Goal: Information Seeking & Learning: Check status

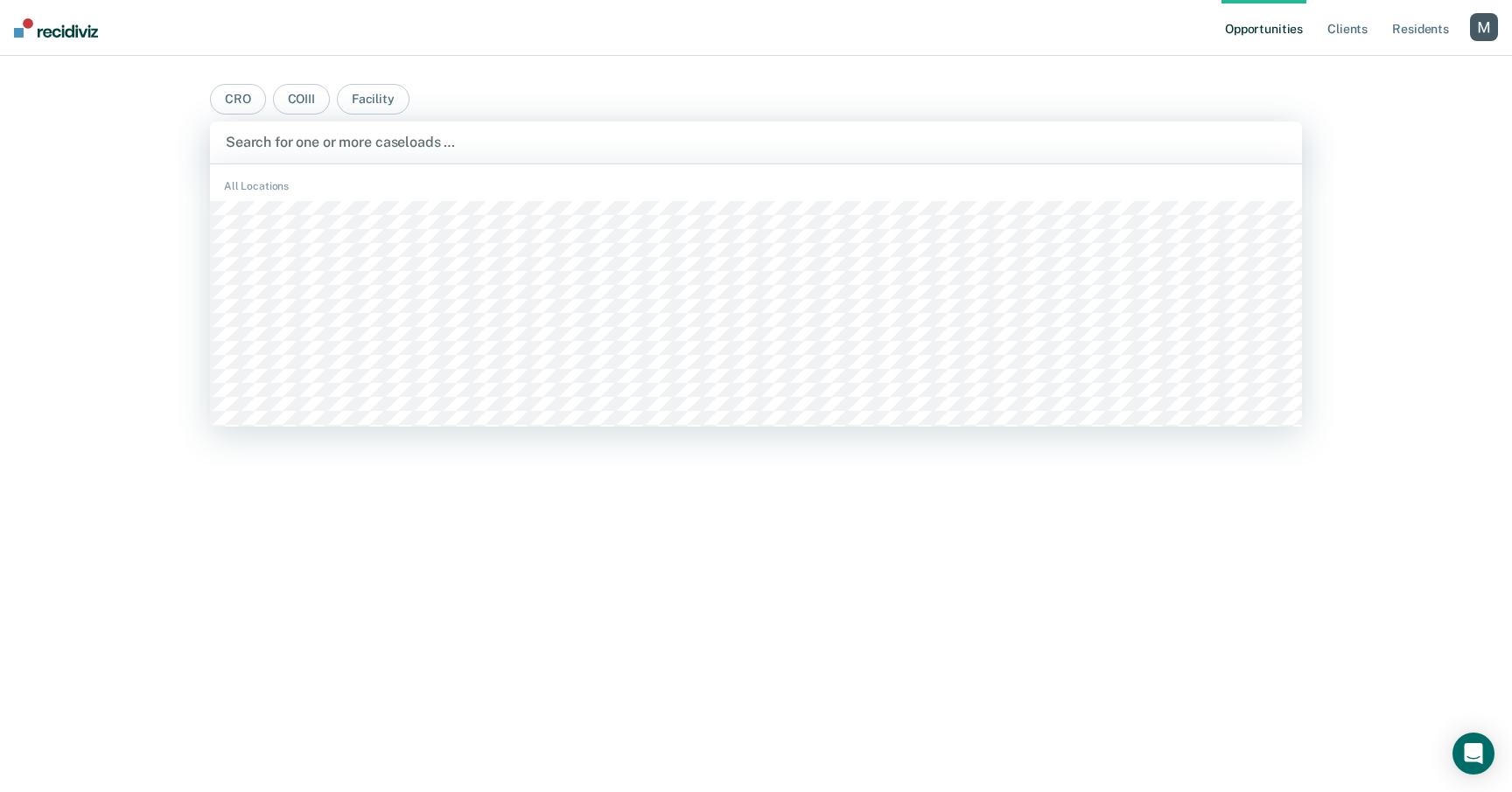
click at [523, 129] on div "Search for one or more caseloads …" at bounding box center [755, 143] width 1092 height 42
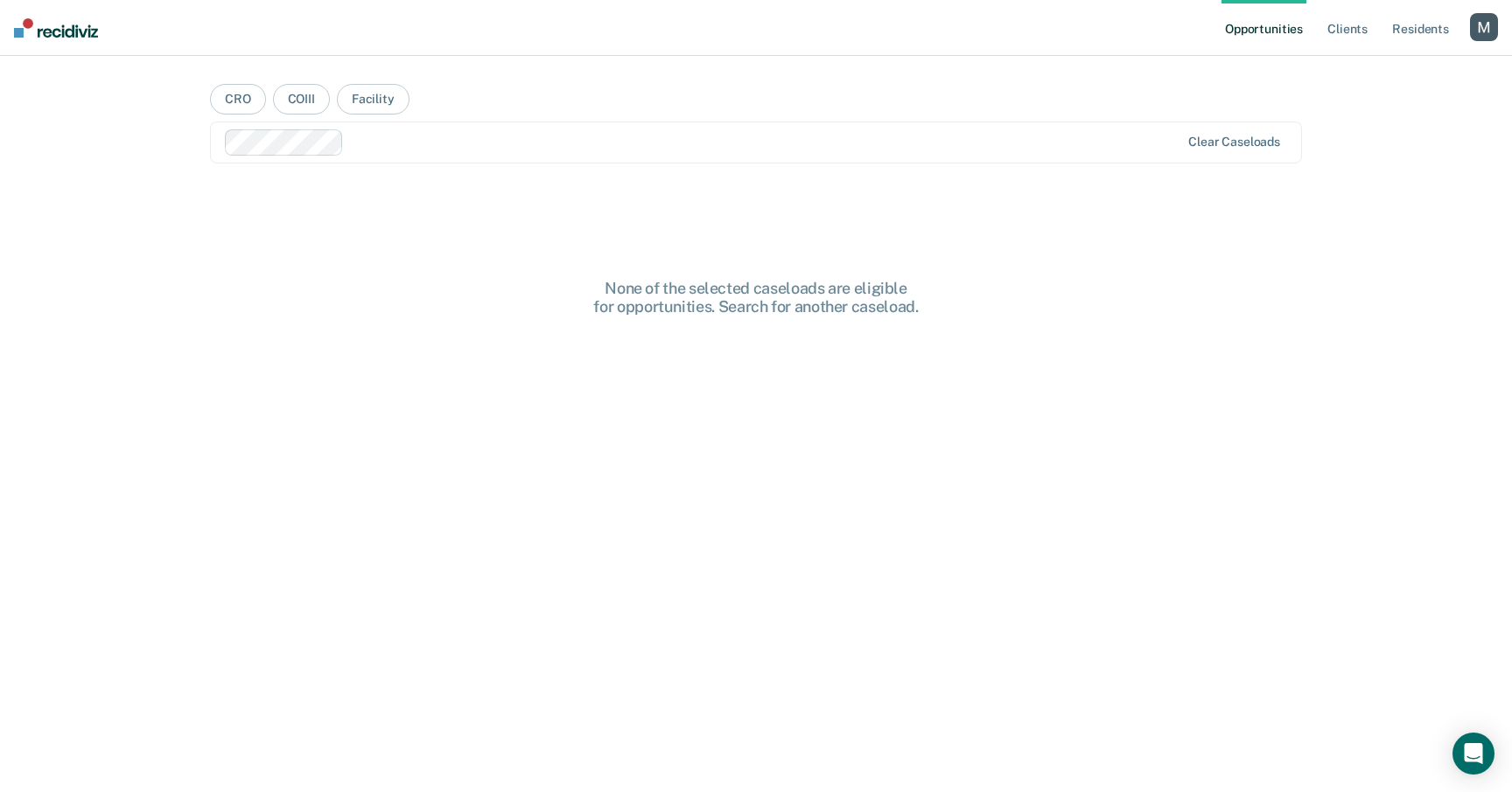
click at [148, 277] on div "Opportunities Client s Resident s Profile How it works Log Out CRO COIII Facili…" at bounding box center [756, 396] width 1512 height 792
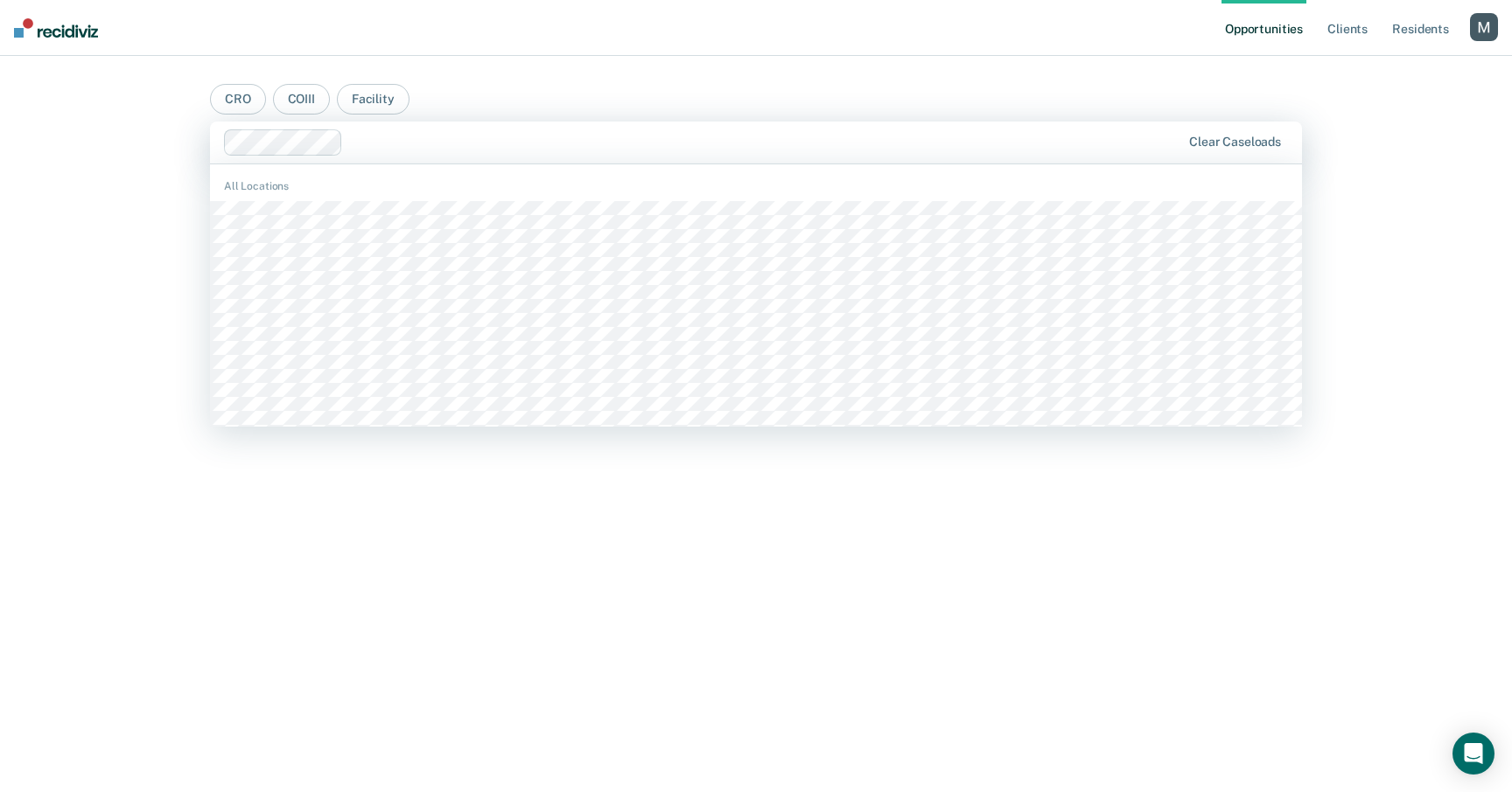
click at [377, 137] on div at bounding box center [766, 142] width 831 height 20
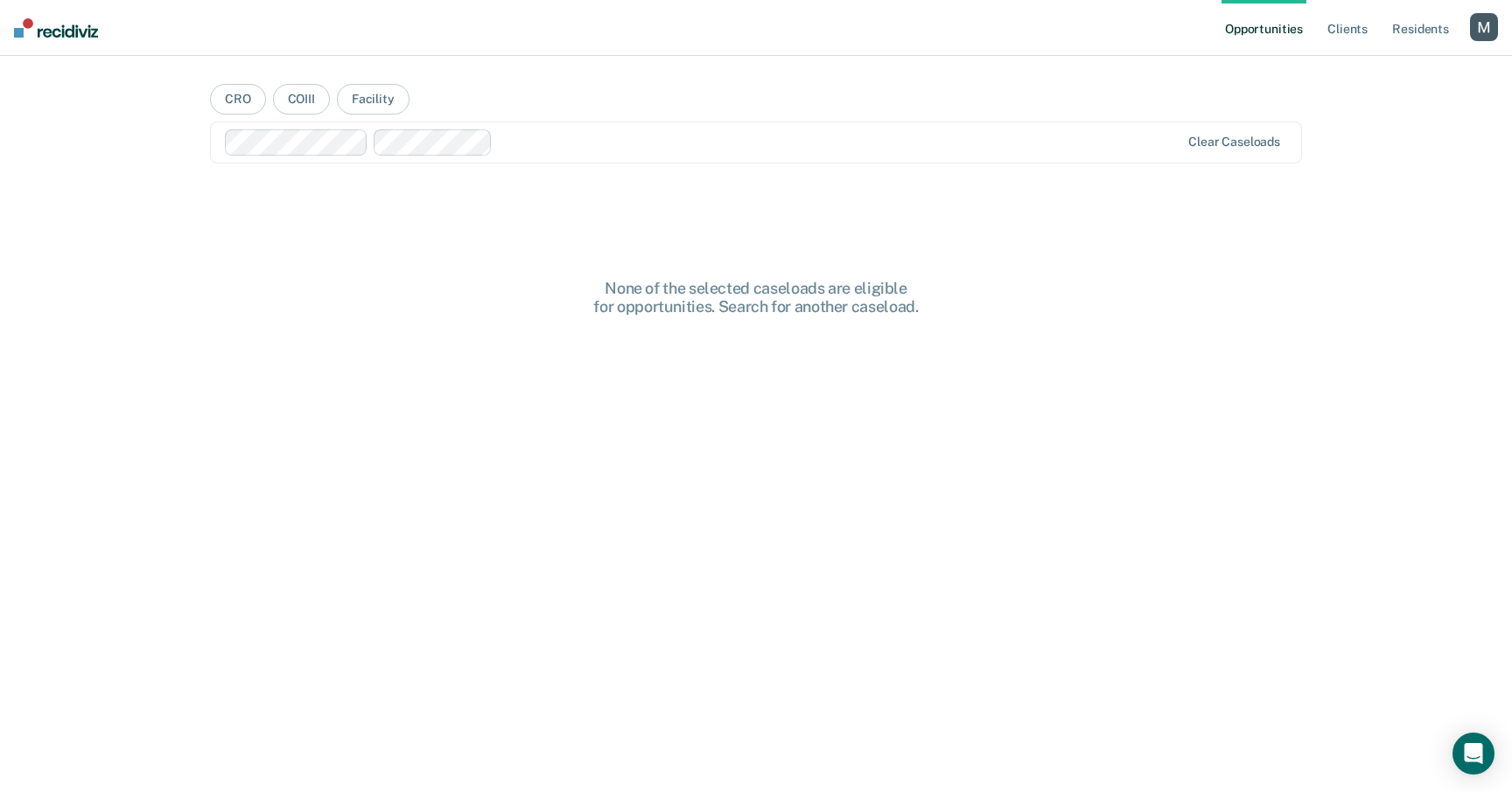
click at [700, 52] on nav "Opportunities Client s Resident s Profile How it works Log Out" at bounding box center [756, 28] width 1512 height 56
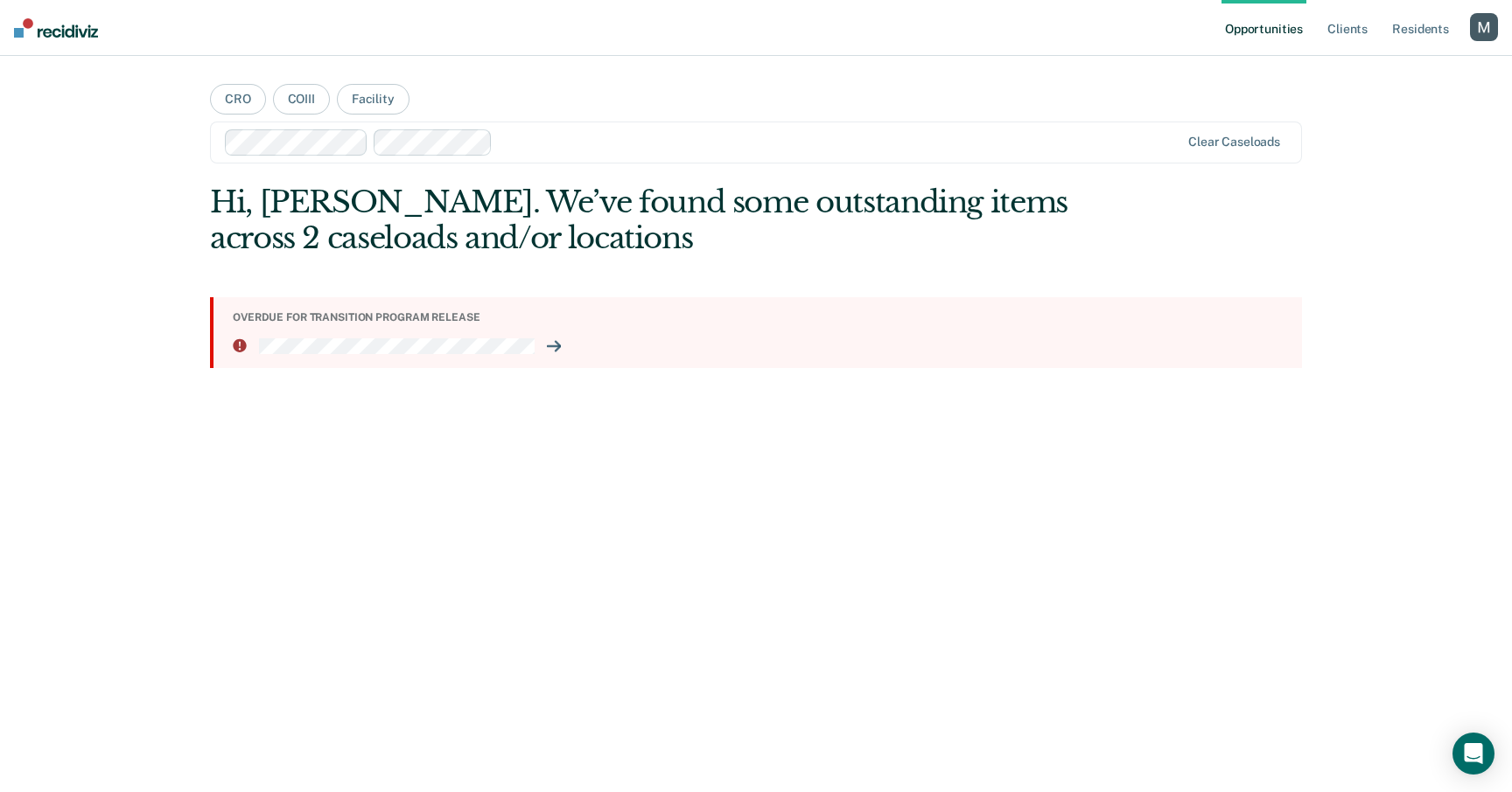
click at [623, 146] on div at bounding box center [839, 142] width 679 height 20
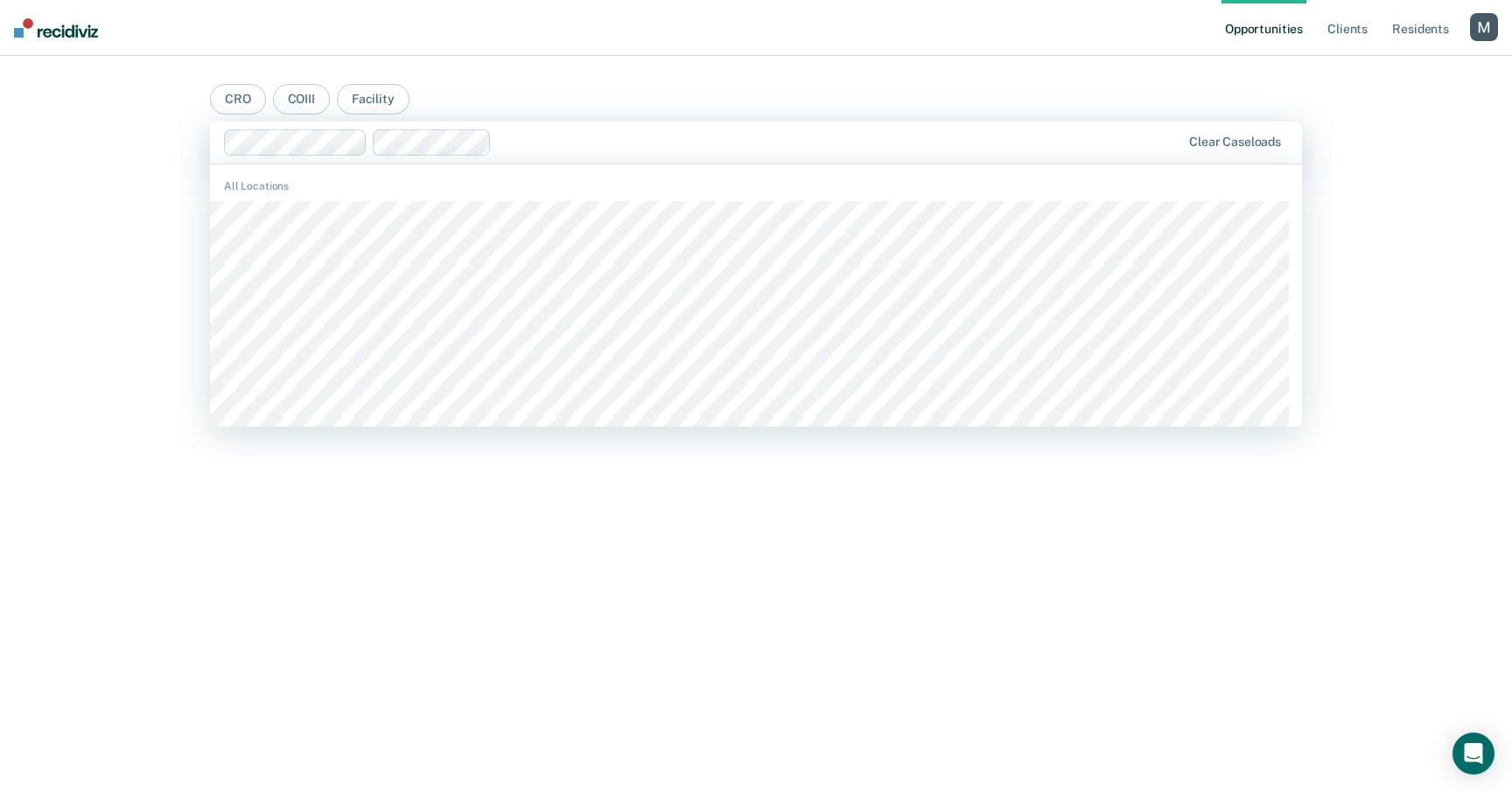
scroll to position [2285, 0]
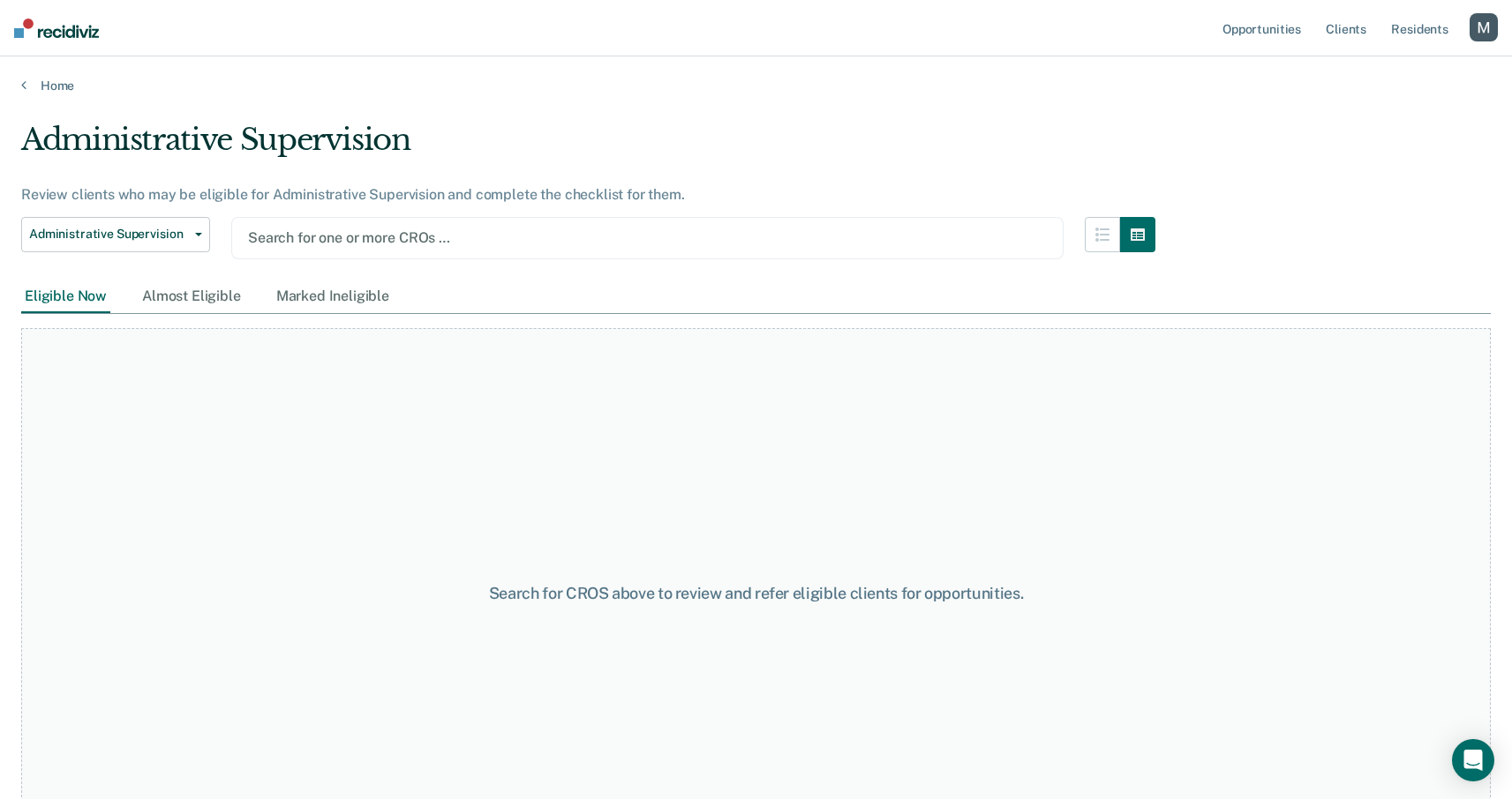
click at [677, 234] on div at bounding box center [647, 237] width 798 height 20
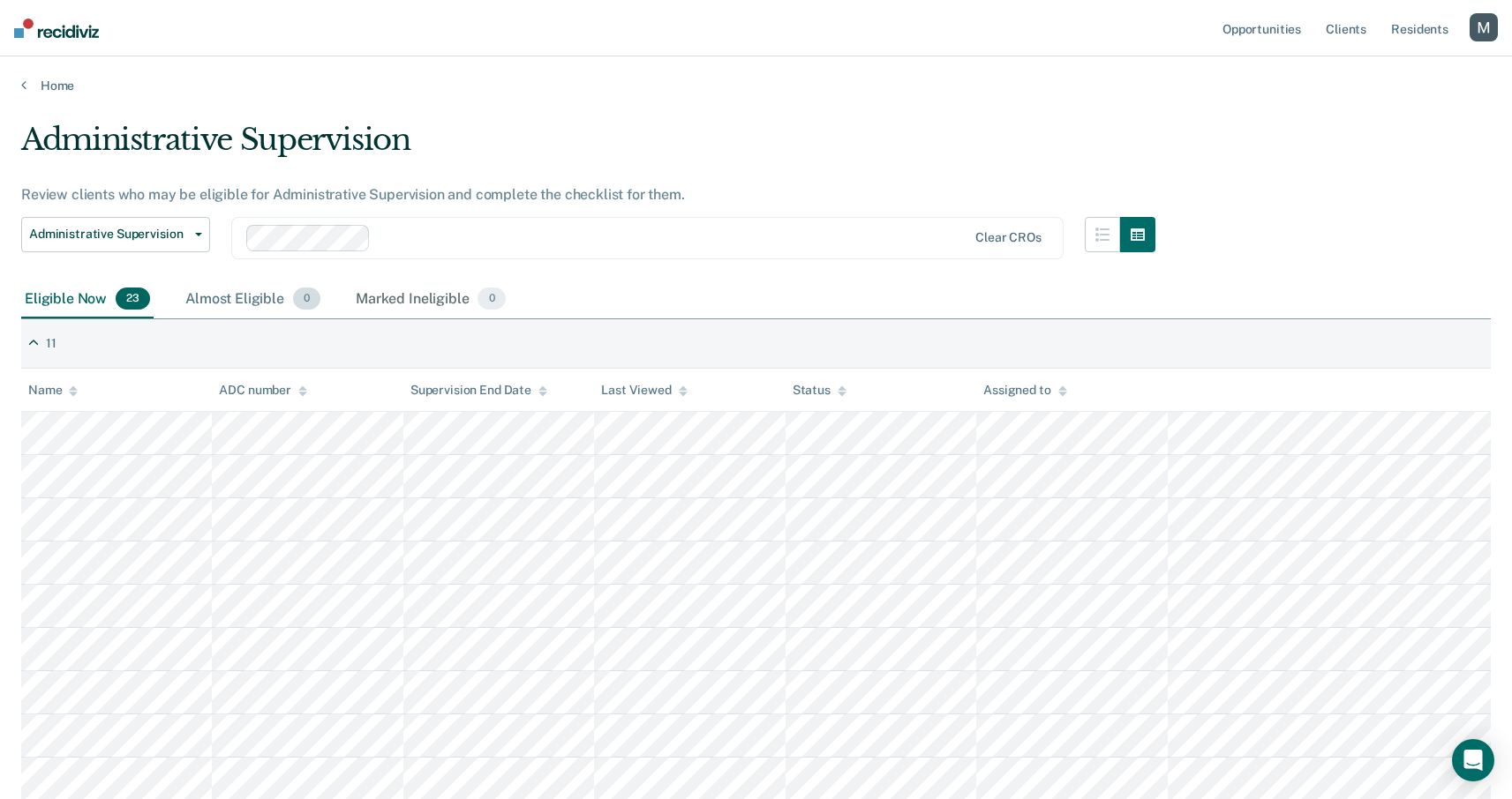
click at [263, 300] on div "Almost Eligible 0" at bounding box center [252, 300] width 142 height 39
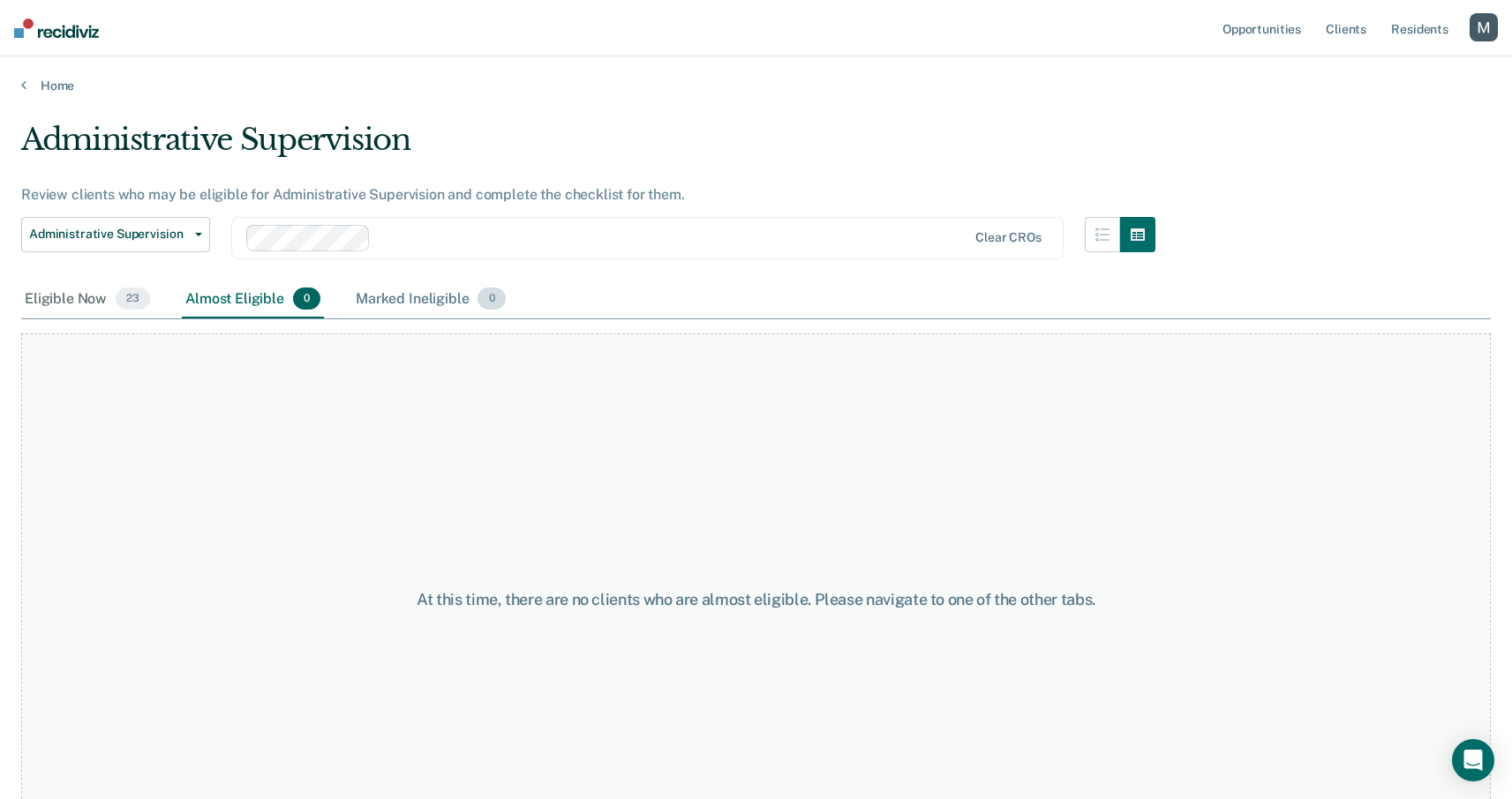
click at [418, 300] on div "Marked Ineligible 0" at bounding box center [431, 300] width 157 height 39
click at [35, 300] on div "Eligible Now 23" at bounding box center [87, 300] width 132 height 39
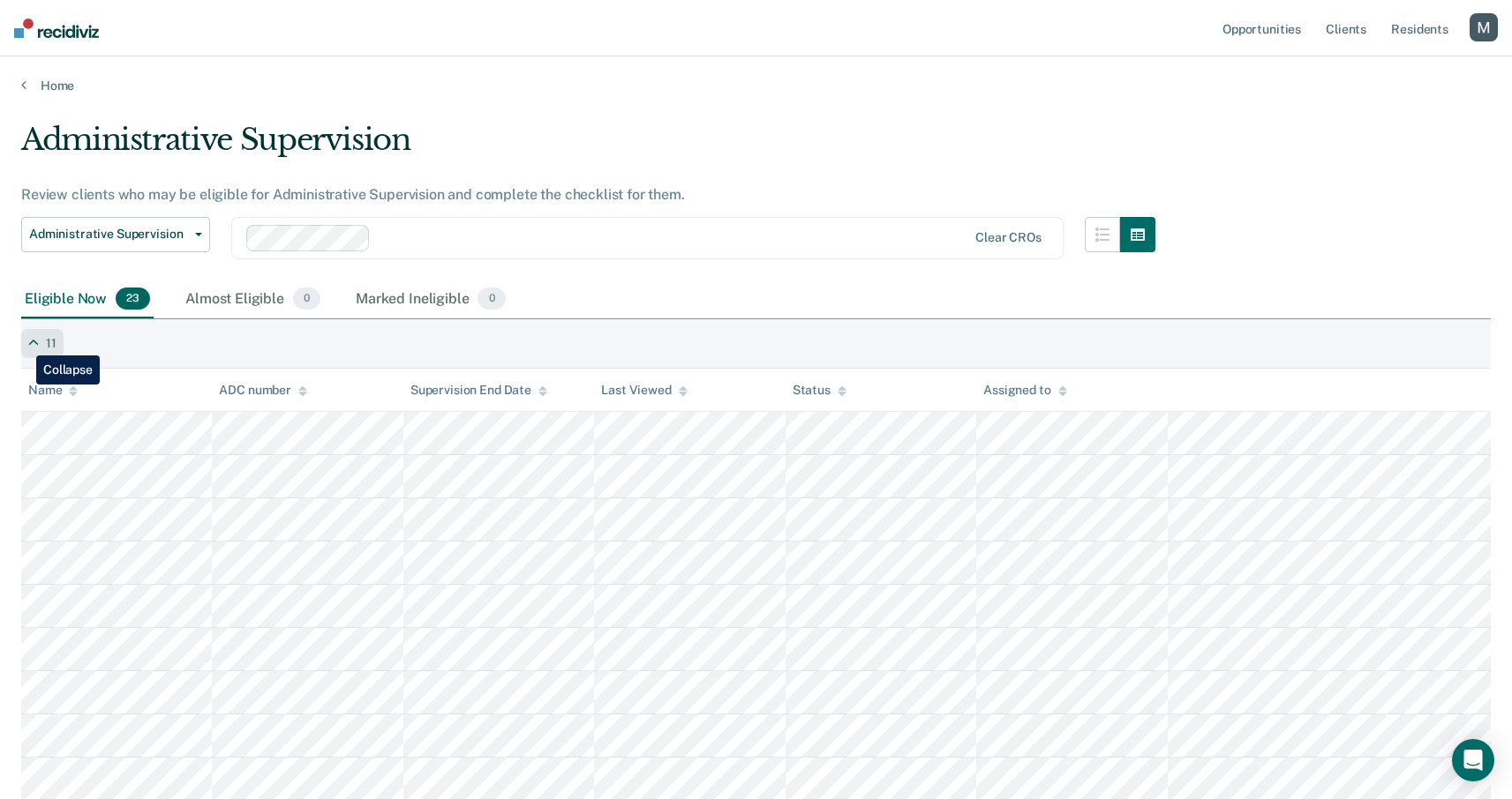
click at [23, 343] on div "11" at bounding box center [42, 344] width 42 height 29
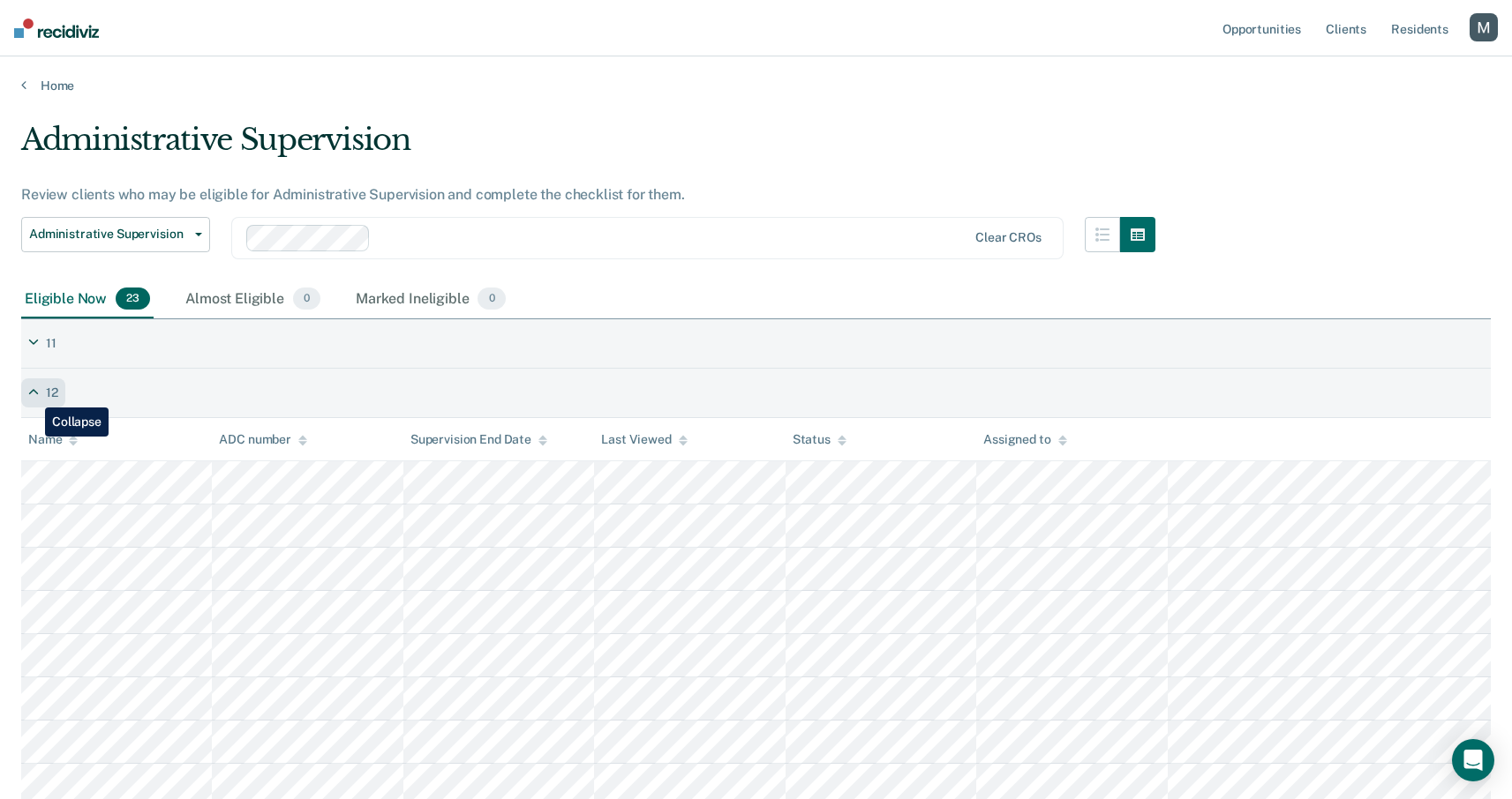
click at [32, 395] on icon at bounding box center [33, 394] width 11 height 15
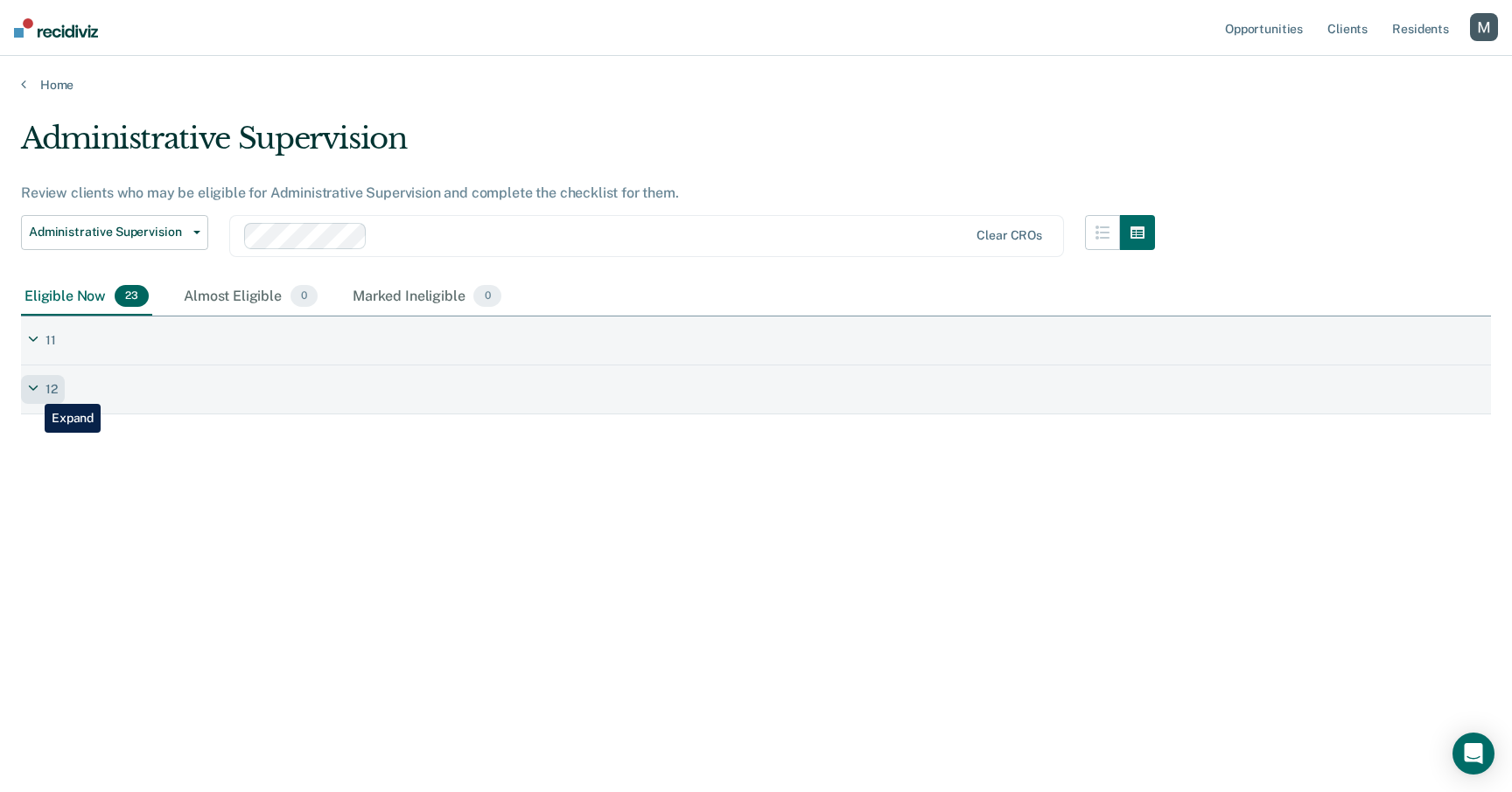
click at [32, 391] on icon at bounding box center [33, 390] width 11 height 15
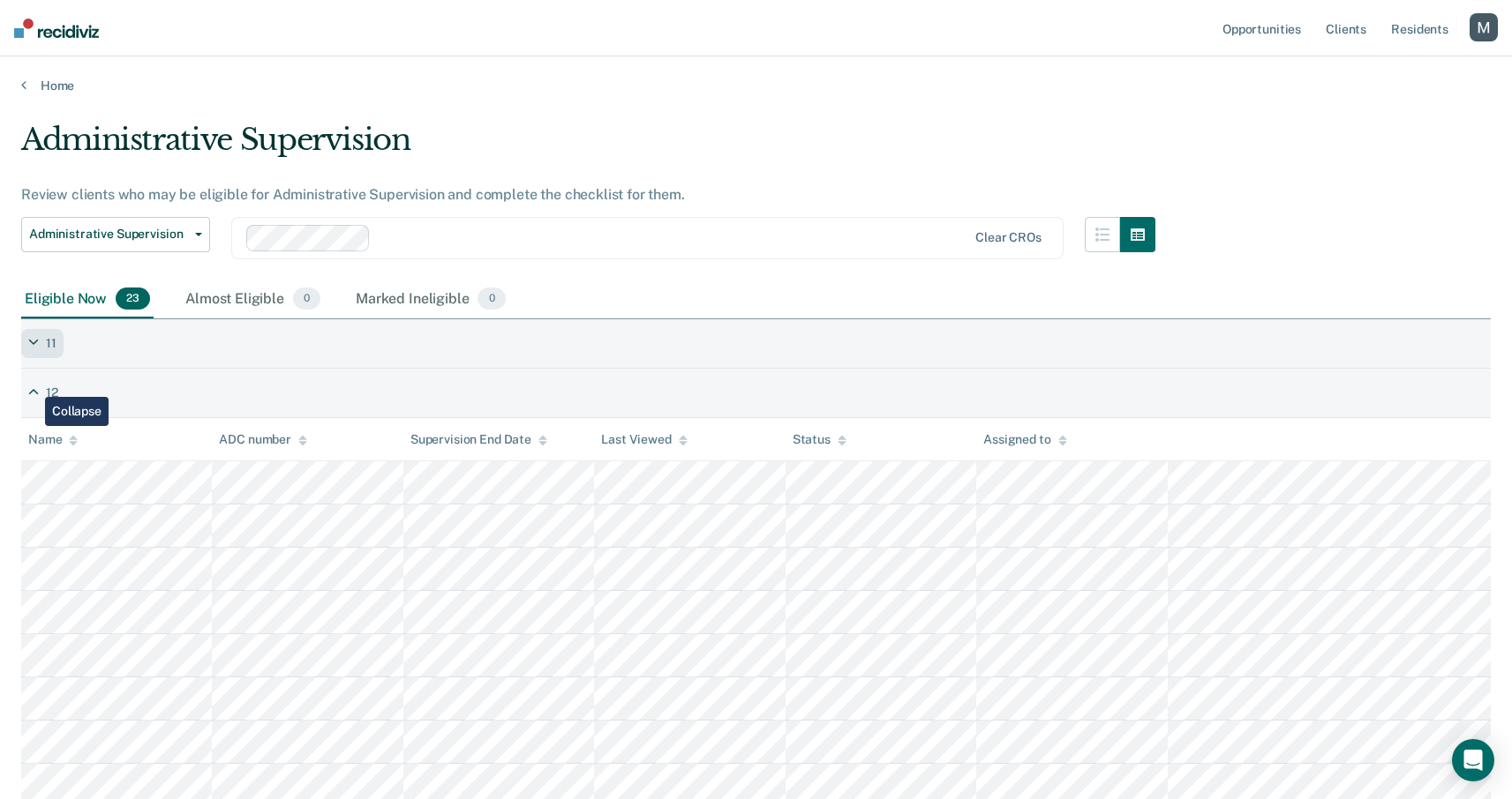
click at [32, 332] on div "11" at bounding box center [42, 344] width 42 height 29
